Goal: Task Accomplishment & Management: Use online tool/utility

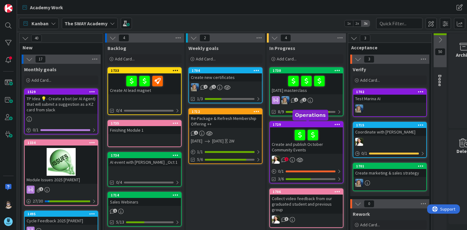
click at [286, 125] on div "1729" at bounding box center [308, 125] width 70 height 4
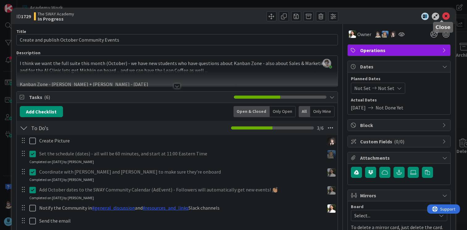
click at [442, 18] on icon at bounding box center [445, 16] width 7 height 7
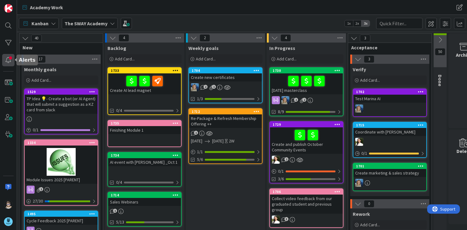
click at [8, 61] on div at bounding box center [8, 60] width 12 height 12
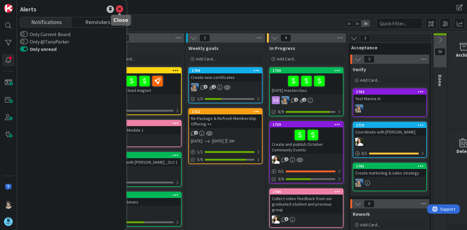
click at [120, 9] on icon at bounding box center [119, 9] width 7 height 7
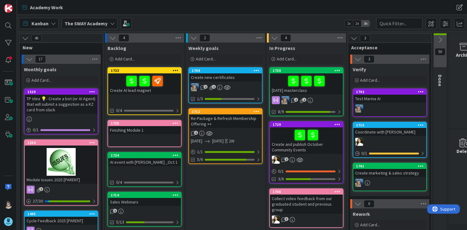
click at [10, 63] on div at bounding box center [8, 60] width 12 height 12
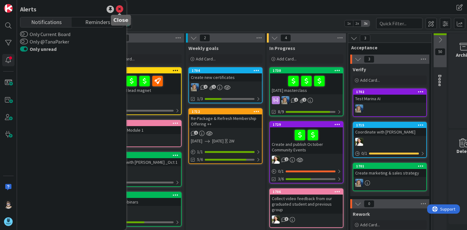
click at [123, 9] on icon at bounding box center [119, 9] width 7 height 7
